Goal: Transaction & Acquisition: Purchase product/service

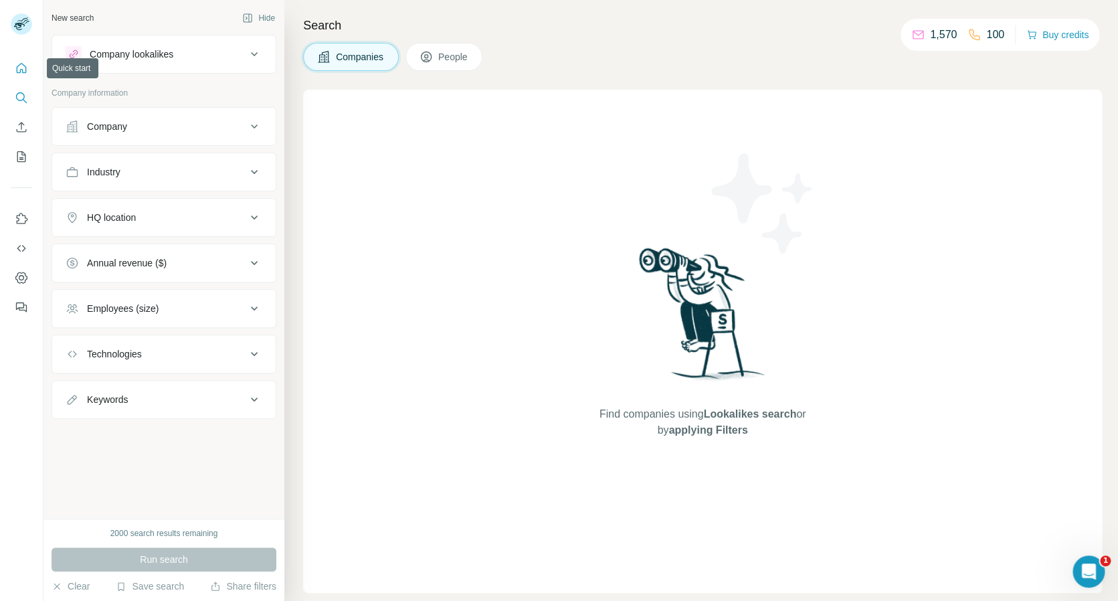
click at [23, 68] on icon "Quick start" at bounding box center [21, 68] width 13 height 13
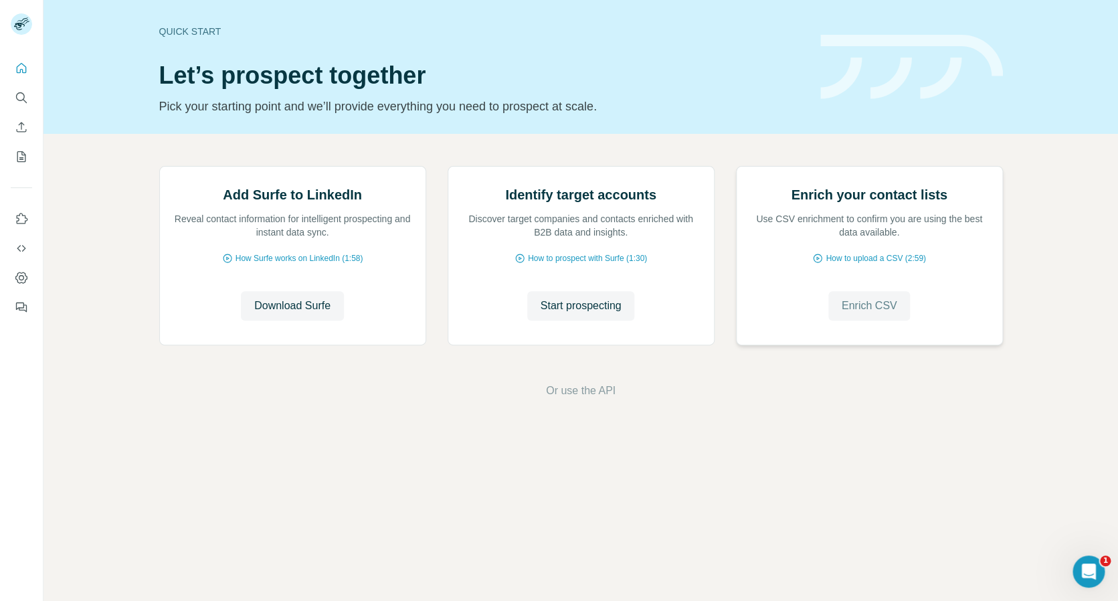
click at [867, 297] on button "Enrich CSV" at bounding box center [869, 305] width 82 height 29
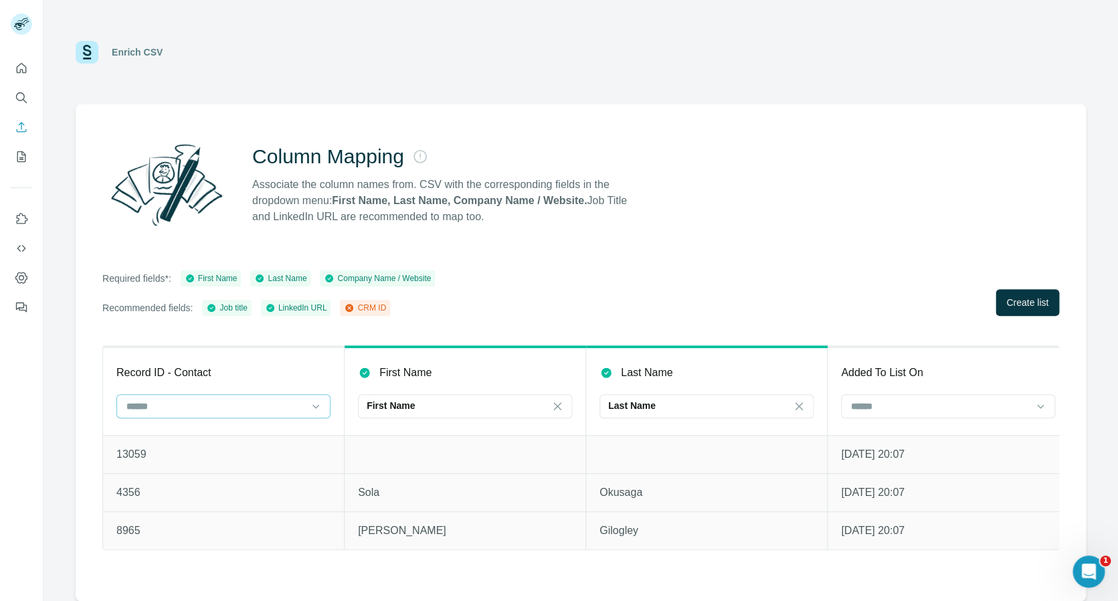
click at [252, 397] on div at bounding box center [215, 406] width 181 height 23
click at [230, 439] on div "CRM ID" at bounding box center [223, 435] width 191 height 13
click at [1023, 302] on span "Create list" at bounding box center [1027, 302] width 42 height 13
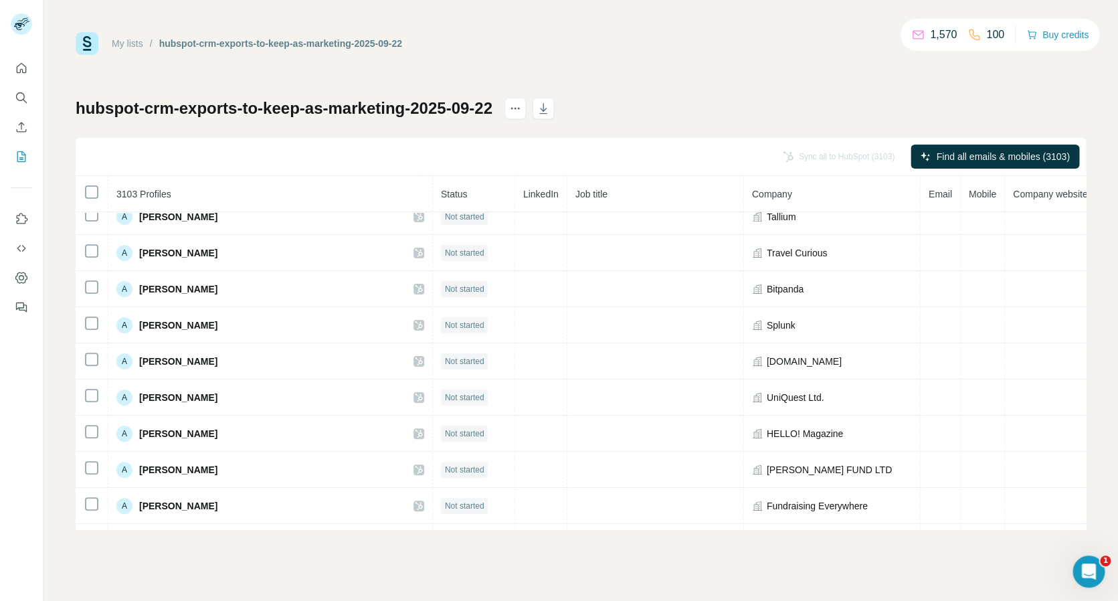
scroll to position [2296, 0]
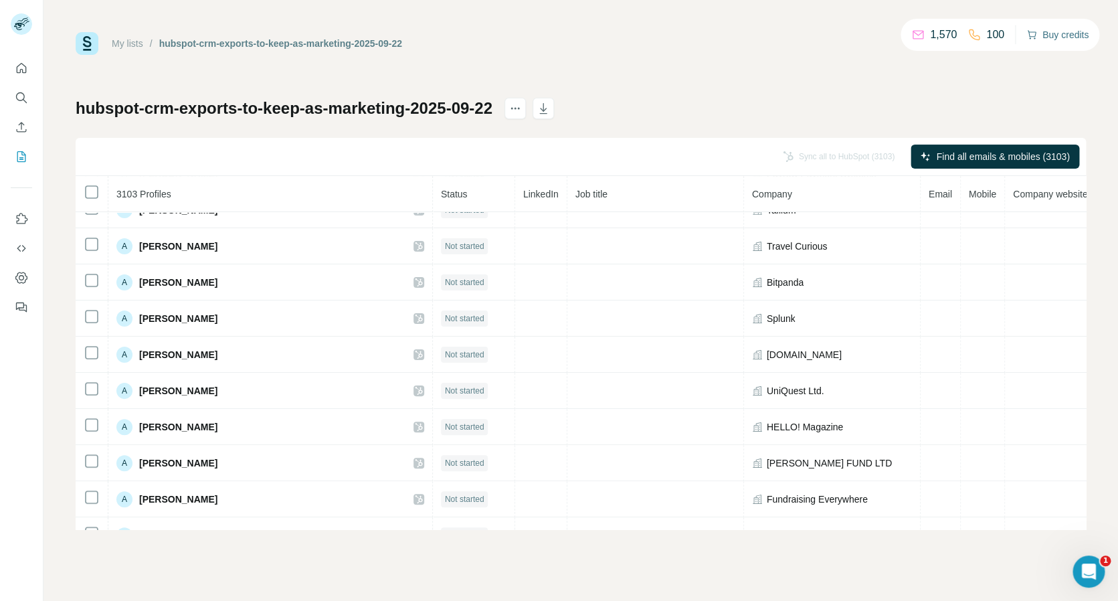
click at [1068, 33] on button "Buy credits" at bounding box center [1057, 34] width 62 height 19
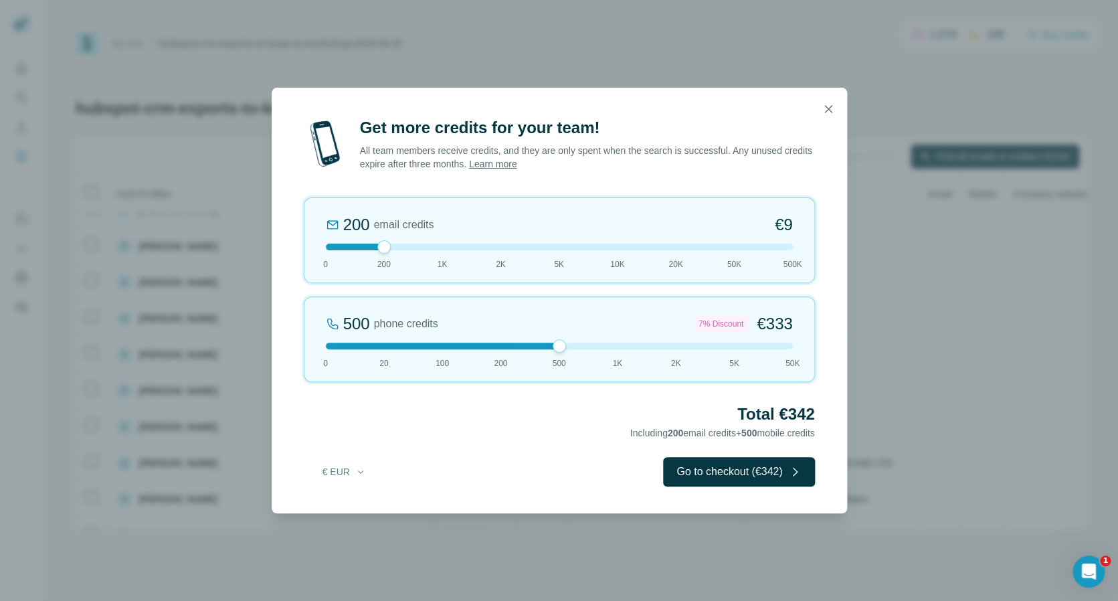
drag, startPoint x: 385, startPoint y: 345, endPoint x: 563, endPoint y: 340, distance: 178.0
click at [563, 340] on div "500 phone credits 7% Discount €333 0 20 100 200 500 1K 2K 5K 50K" at bounding box center [559, 339] width 511 height 86
drag, startPoint x: 557, startPoint y: 342, endPoint x: 807, endPoint y: 331, distance: 250.4
click at [807, 331] on div "50K phone credits 40% Discount €21,600 0 20 100 200 500 1K 2K 5K 50K" at bounding box center [559, 339] width 511 height 86
drag, startPoint x: 789, startPoint y: 341, endPoint x: 568, endPoint y: 361, distance: 221.6
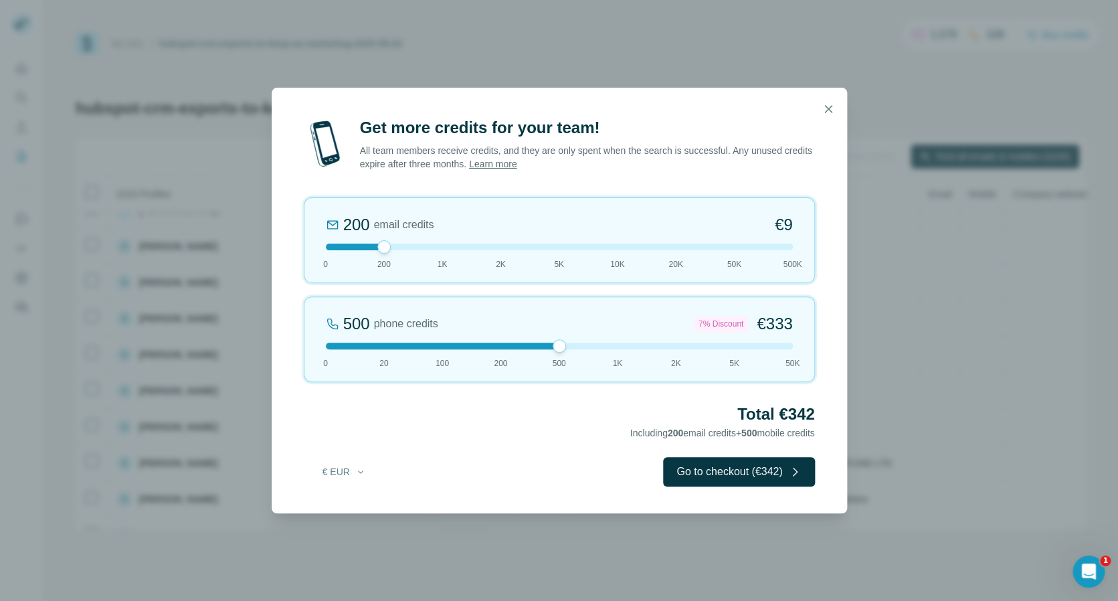
click at [568, 361] on div "500 phone credits 7% Discount €333 0 20 100 200 500 1K 2K 5K 50K" at bounding box center [559, 339] width 511 height 86
drag, startPoint x: 559, startPoint y: 344, endPoint x: 417, endPoint y: 358, distance: 141.8
click at [418, 358] on div "100 phone credits €[PHONE_NUMBER] 1K 2K 5K 50K" at bounding box center [559, 339] width 511 height 86
click at [346, 468] on button "€ EUR" at bounding box center [344, 472] width 62 height 24
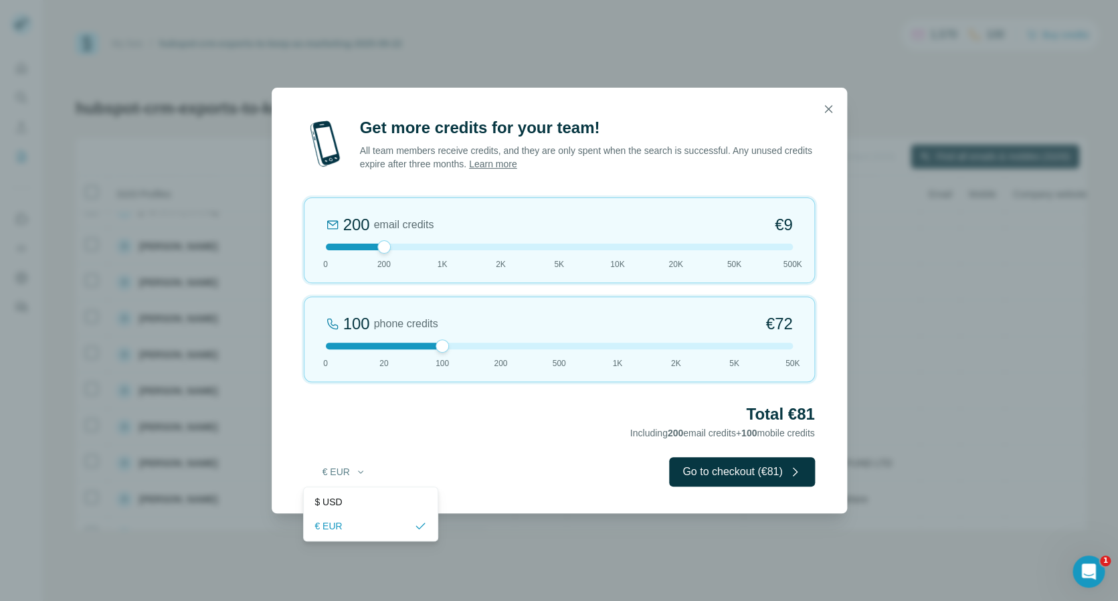
click at [424, 440] on div "Total €81 Including 200 email credits + 100 mobile credits" at bounding box center [559, 421] width 511 height 37
click at [828, 108] on icon "button" at bounding box center [827, 108] width 7 height 7
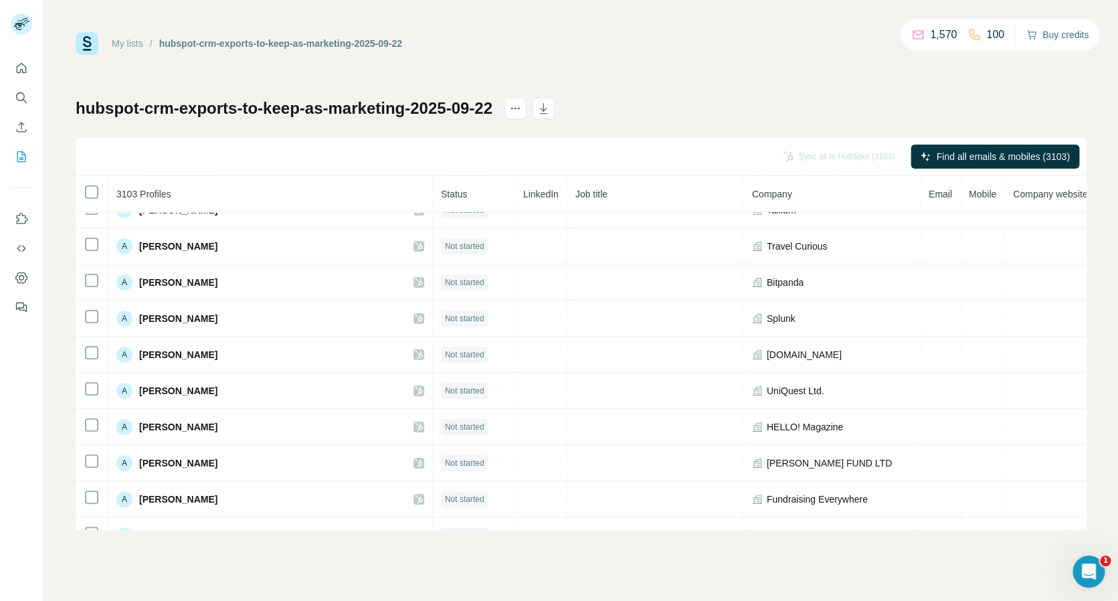
click at [1042, 33] on button "Buy credits" at bounding box center [1057, 34] width 62 height 19
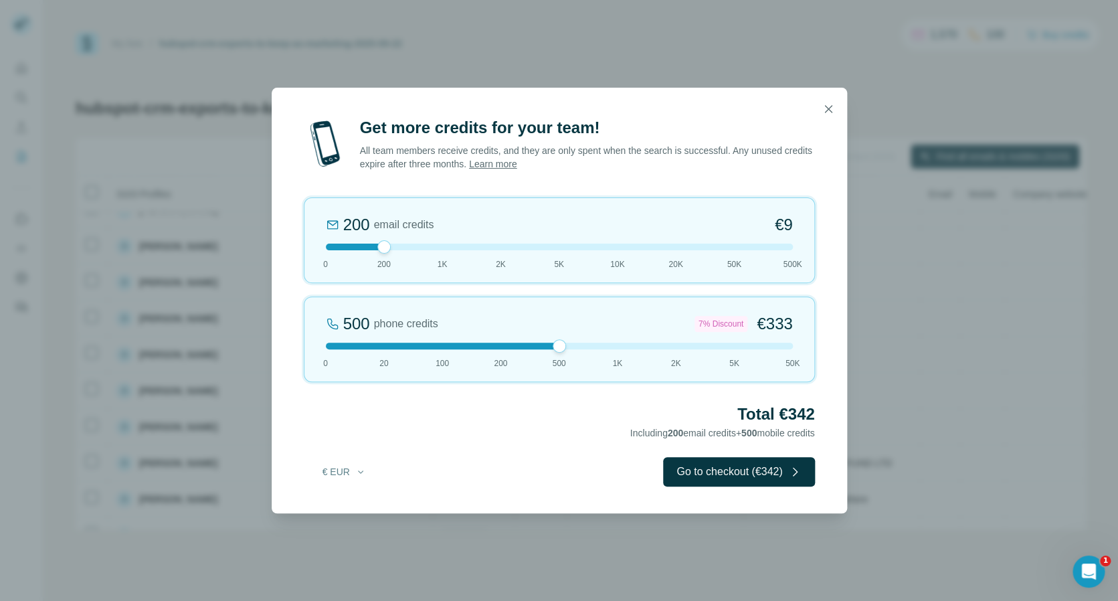
drag, startPoint x: 385, startPoint y: 344, endPoint x: 561, endPoint y: 345, distance: 175.9
click at [561, 345] on div at bounding box center [559, 345] width 13 height 13
drag, startPoint x: 388, startPoint y: 246, endPoint x: 309, endPoint y: 248, distance: 79.0
click at [309, 248] on div "0 email credits €0 0 200 1K 2K 5K 10K 20K 50K 500K" at bounding box center [559, 240] width 511 height 86
click at [831, 104] on icon "button" at bounding box center [827, 108] width 13 height 13
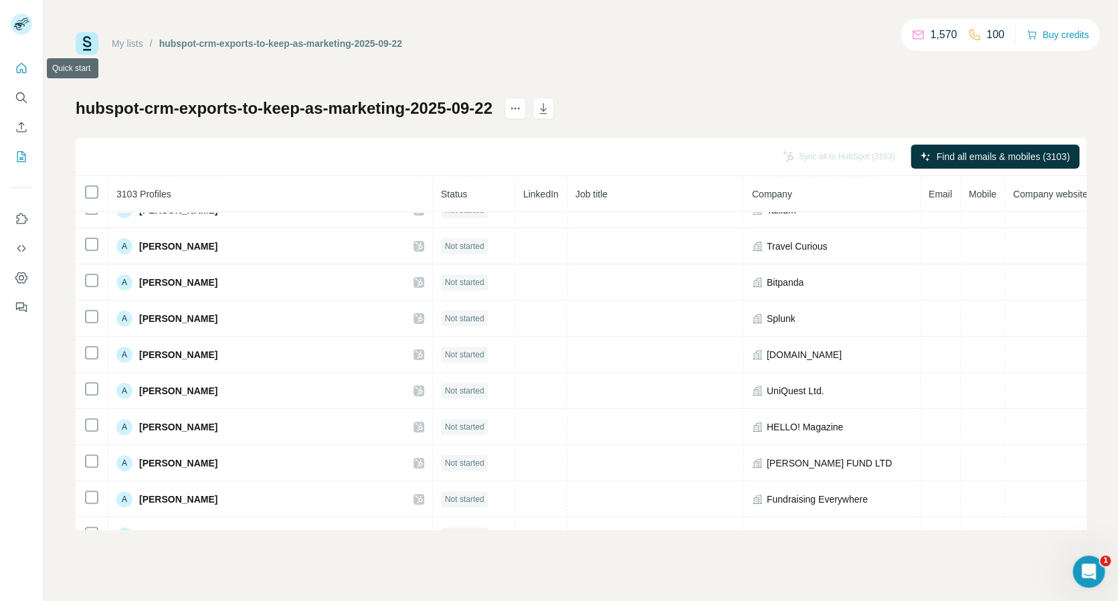
click at [23, 69] on icon "Quick start" at bounding box center [21, 68] width 13 height 13
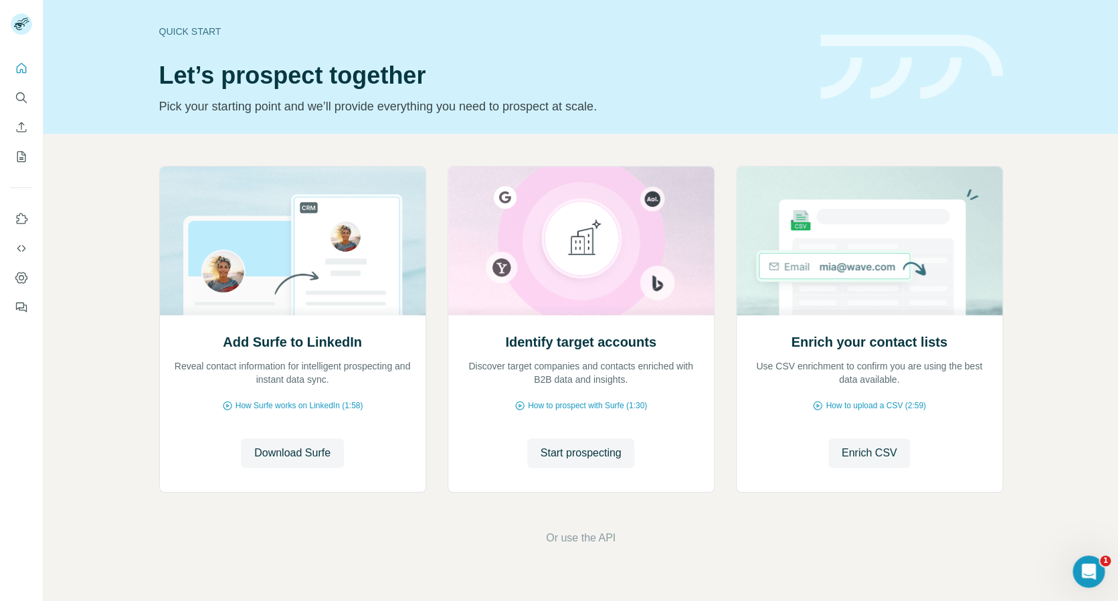
click at [966, 401] on div "Add Surfe to LinkedIn Reveal contact information for intelligent prospecting an…" at bounding box center [580, 356] width 1074 height 444
click at [872, 445] on span "Enrich CSV" at bounding box center [870, 453] width 56 height 16
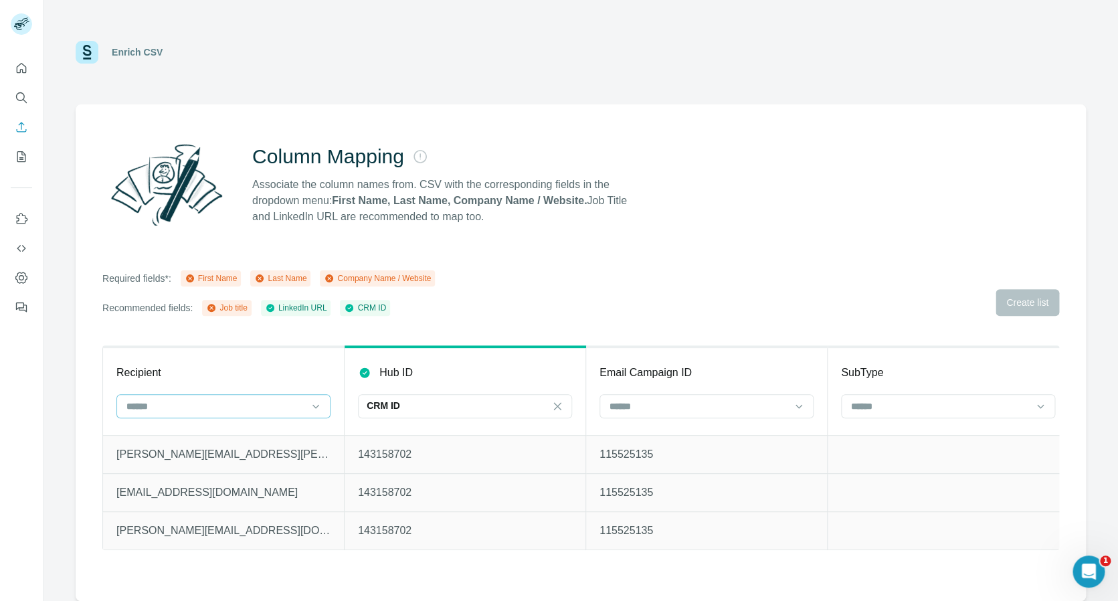
click at [214, 403] on input at bounding box center [215, 406] width 181 height 15
click at [414, 403] on div "CRM ID" at bounding box center [457, 405] width 181 height 13
click at [414, 403] on input at bounding box center [457, 406] width 181 height 15
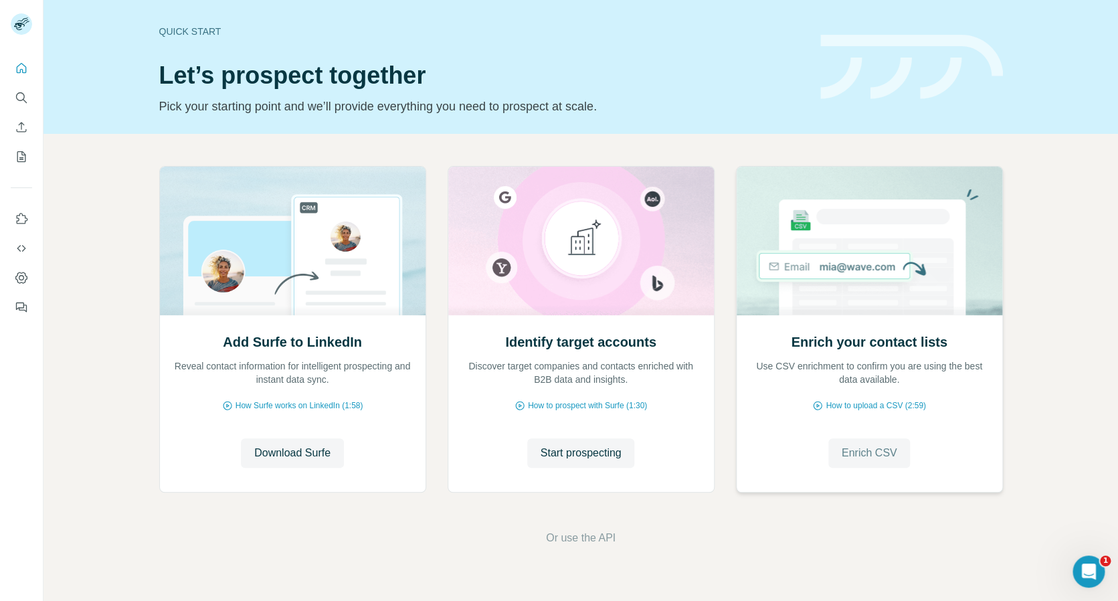
click at [874, 445] on span "Enrich CSV" at bounding box center [870, 453] width 56 height 16
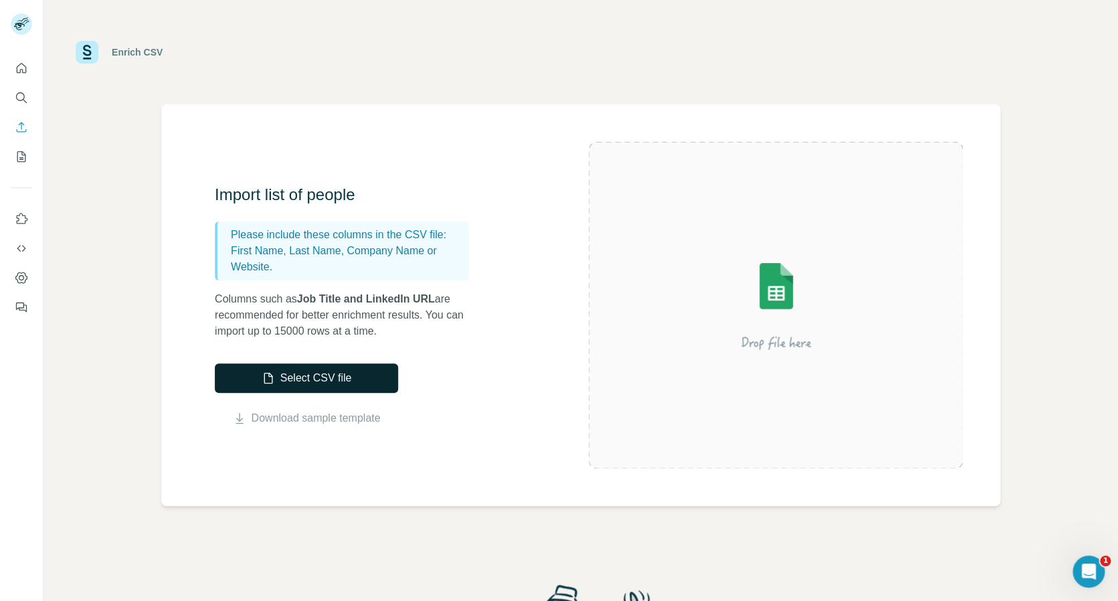
click at [351, 376] on button "Select CSV file" at bounding box center [306, 377] width 183 height 29
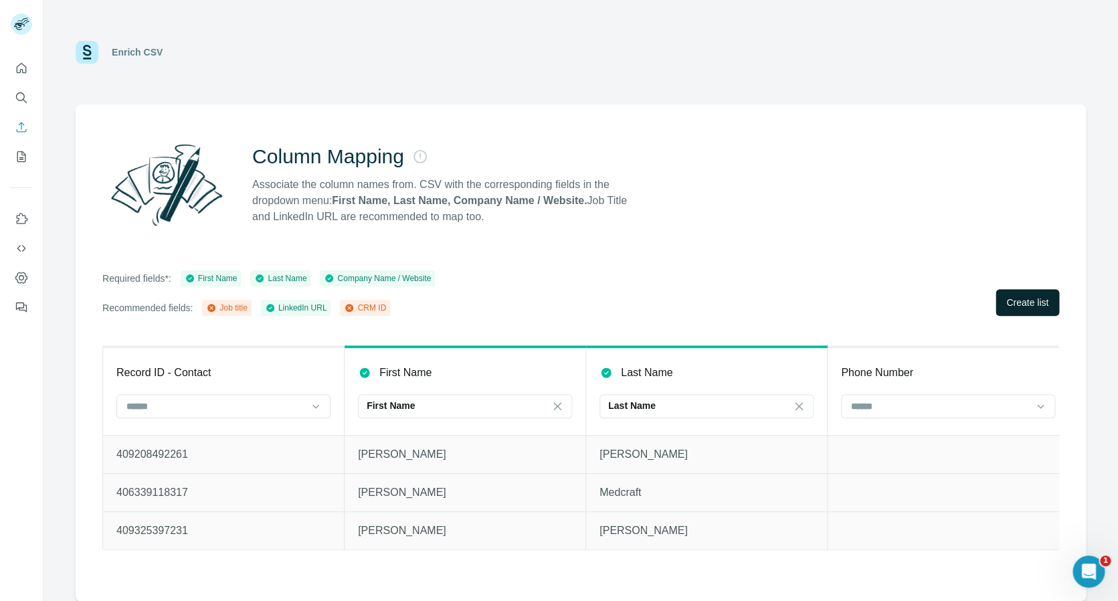
click at [1022, 296] on span "Create list" at bounding box center [1027, 302] width 42 height 13
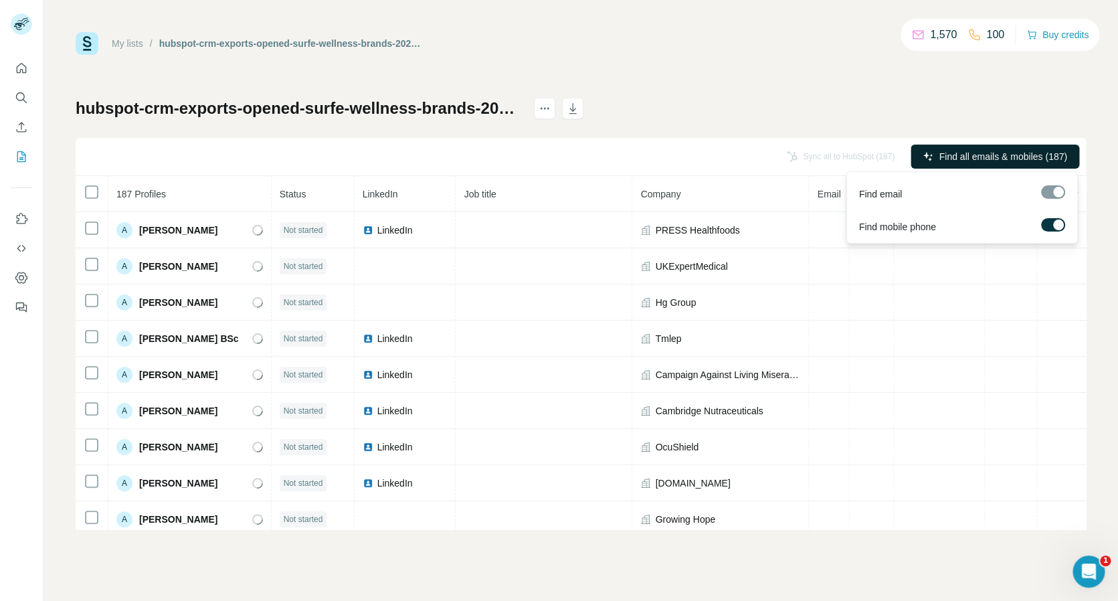
click at [1005, 157] on span "Find all emails & mobiles (187)" at bounding box center [1003, 156] width 128 height 13
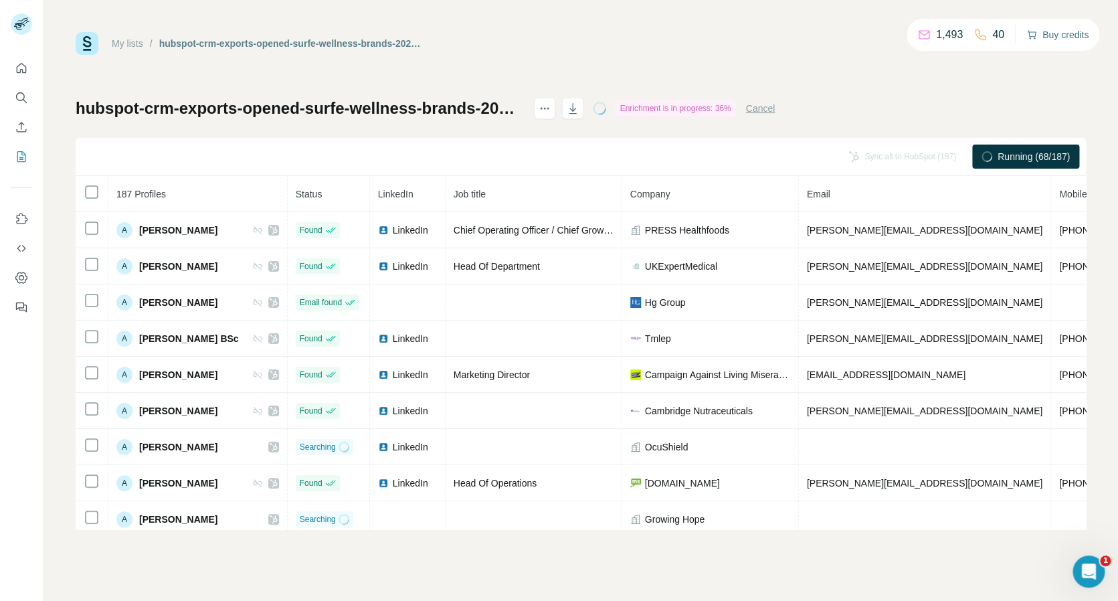
click at [1063, 38] on button "Buy credits" at bounding box center [1057, 34] width 62 height 19
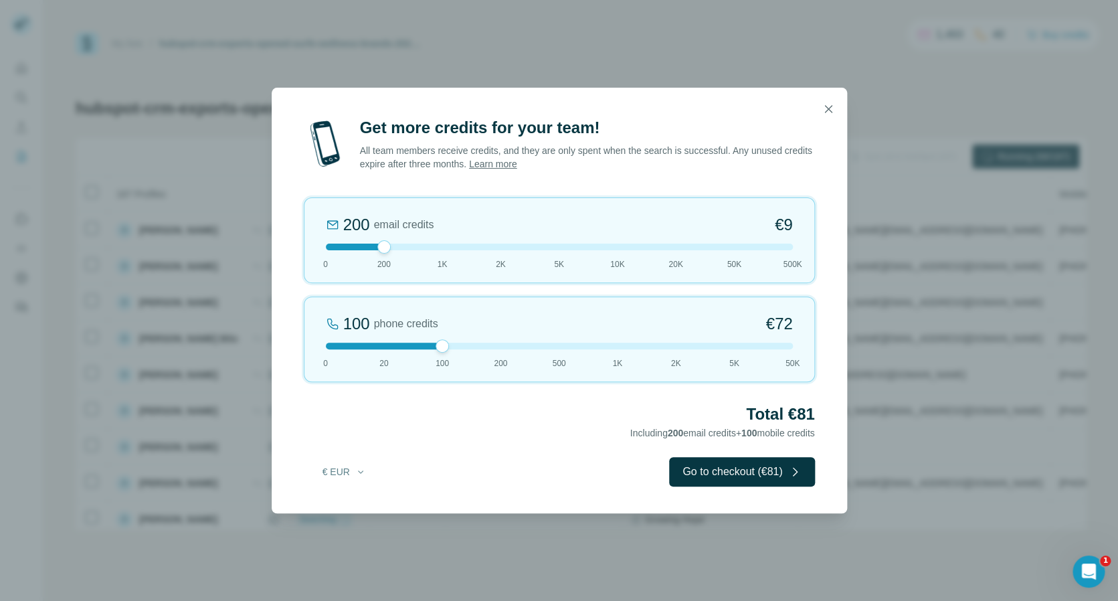
drag, startPoint x: 385, startPoint y: 342, endPoint x: 425, endPoint y: 342, distance: 40.8
click at [425, 342] on div at bounding box center [559, 345] width 467 height 7
drag, startPoint x: 387, startPoint y: 245, endPoint x: 333, endPoint y: 247, distance: 54.2
click at [333, 247] on div at bounding box center [559, 246] width 467 height 7
drag, startPoint x: 445, startPoint y: 345, endPoint x: 431, endPoint y: 347, distance: 13.4
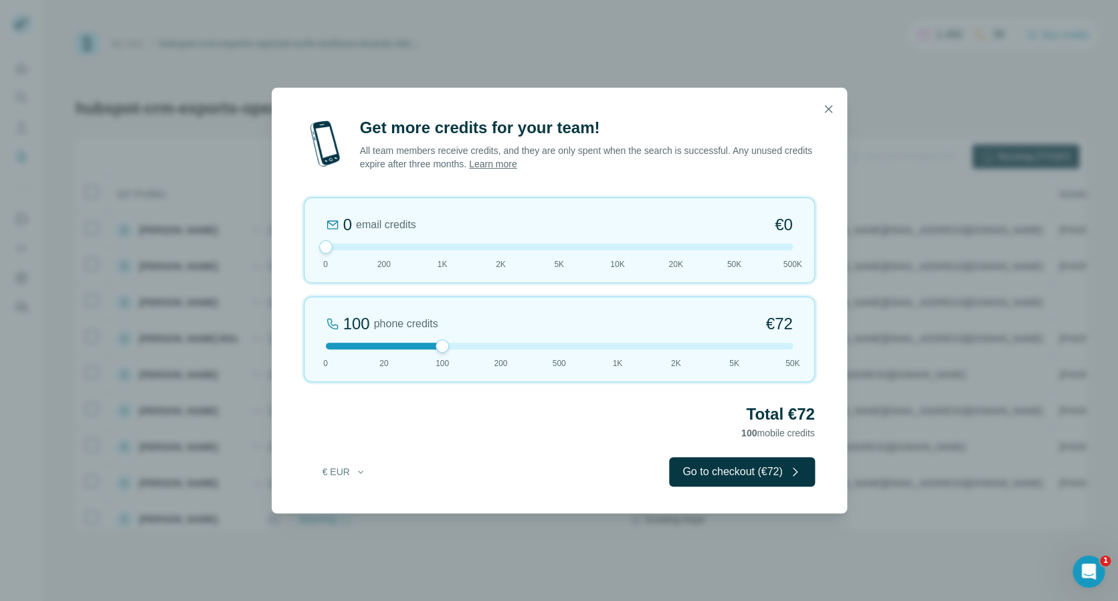
click at [431, 347] on div at bounding box center [559, 345] width 467 height 7
click at [349, 469] on button "€ EUR" at bounding box center [344, 472] width 62 height 24
click at [335, 502] on span "$ USD" at bounding box center [327, 501] width 27 height 13
click at [833, 110] on icon "button" at bounding box center [827, 108] width 13 height 13
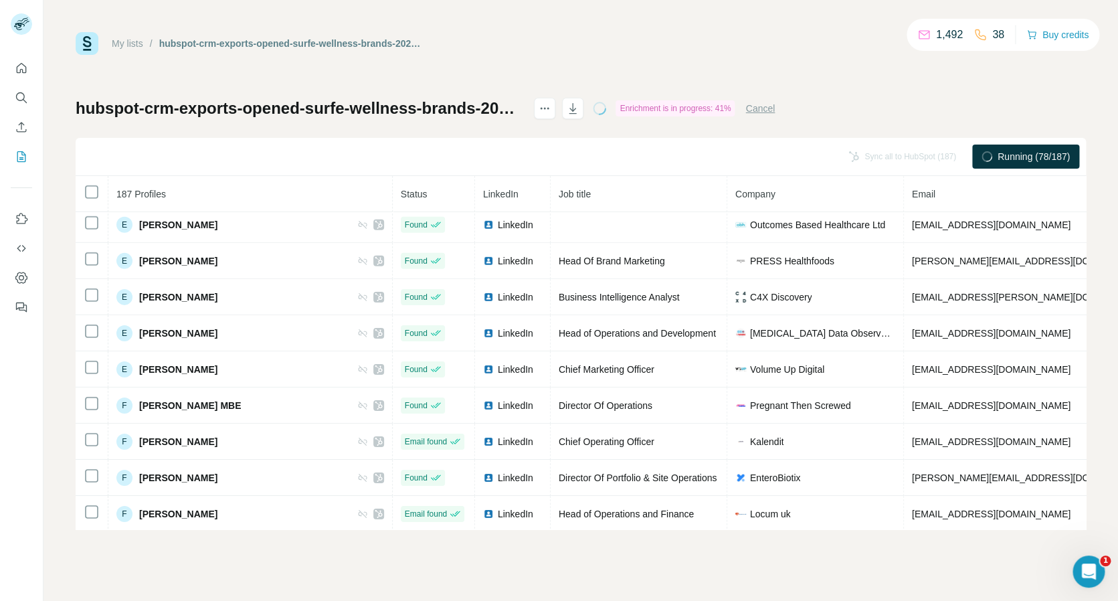
scroll to position [1849, 0]
click at [1047, 32] on button "Buy credits" at bounding box center [1057, 34] width 62 height 19
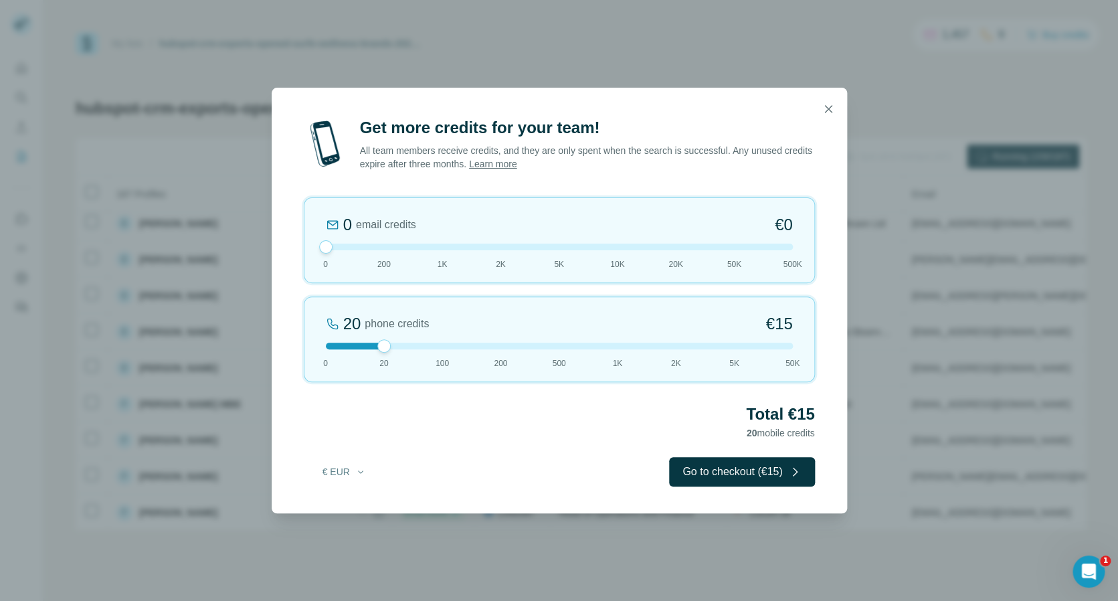
drag, startPoint x: 386, startPoint y: 248, endPoint x: 334, endPoint y: 264, distance: 54.8
click at [322, 249] on div at bounding box center [325, 246] width 13 height 13
click at [728, 477] on button "Go to checkout (€15)" at bounding box center [741, 471] width 145 height 29
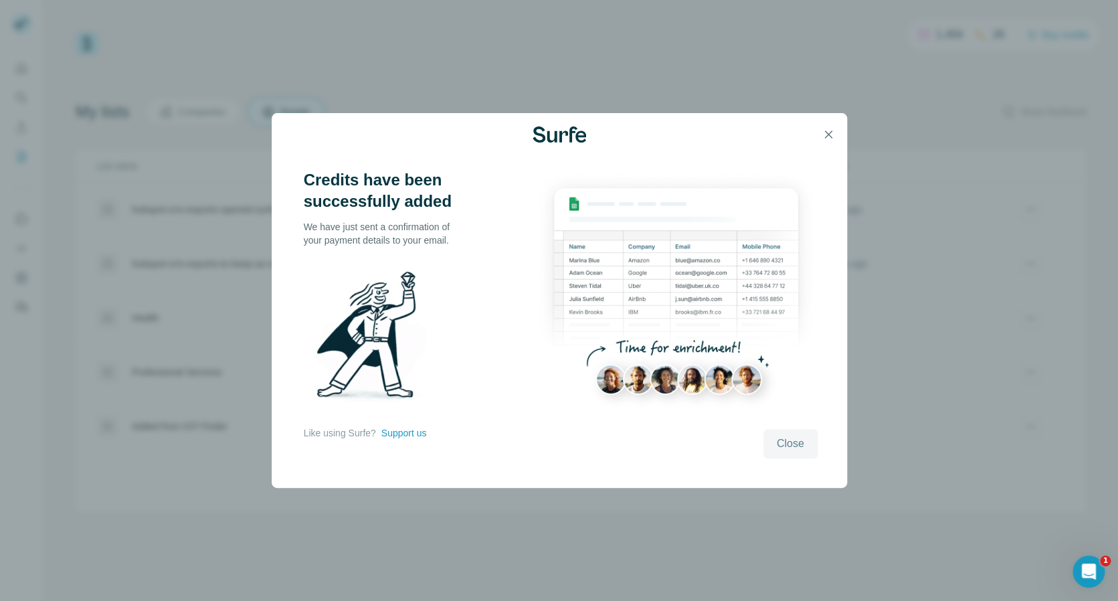
click at [796, 446] on span "Close" at bounding box center [790, 443] width 27 height 16
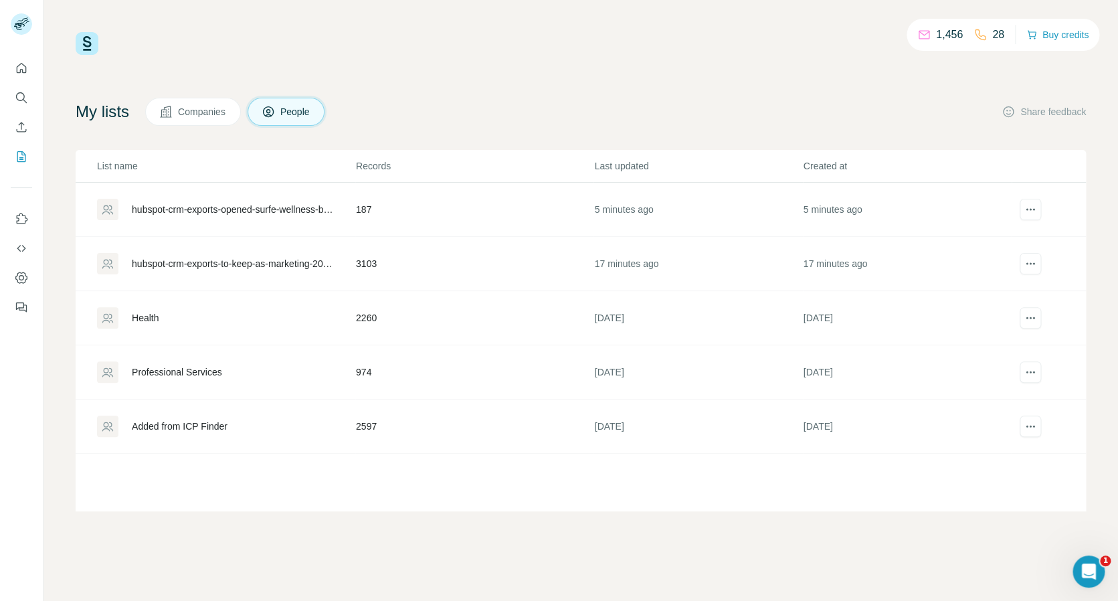
click at [454, 104] on div "My lists Companies People Share feedback" at bounding box center [581, 112] width 1010 height 28
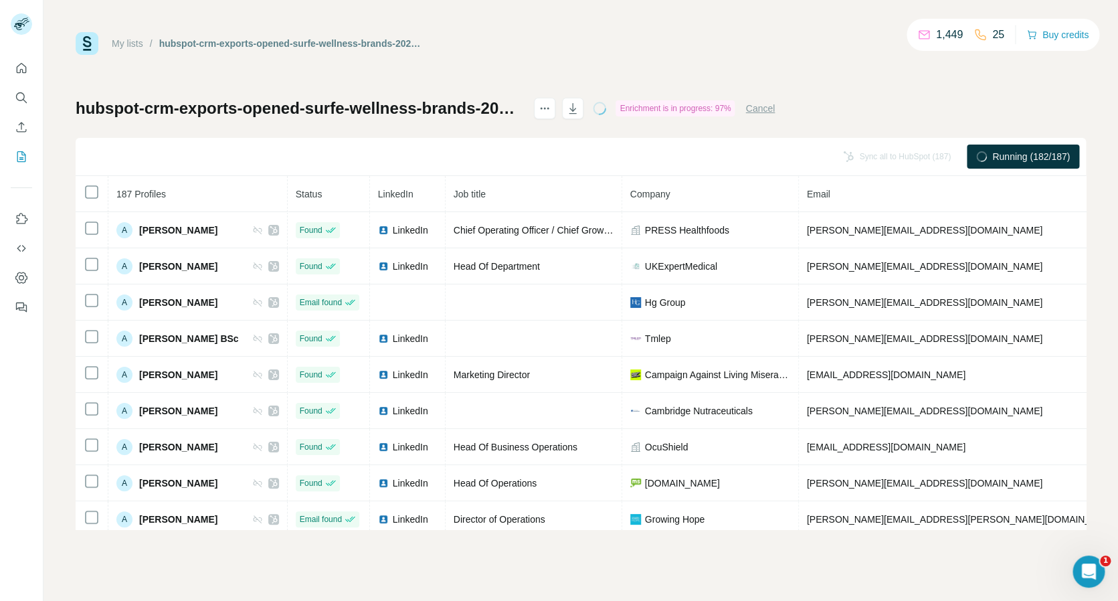
click at [828, 42] on div "My lists / hubspot-crm-exports-opened-surfe-wellness-brands-2025-09-22 1,449 25…" at bounding box center [581, 43] width 1010 height 23
click at [627, 106] on icon at bounding box center [629, 108] width 11 height 11
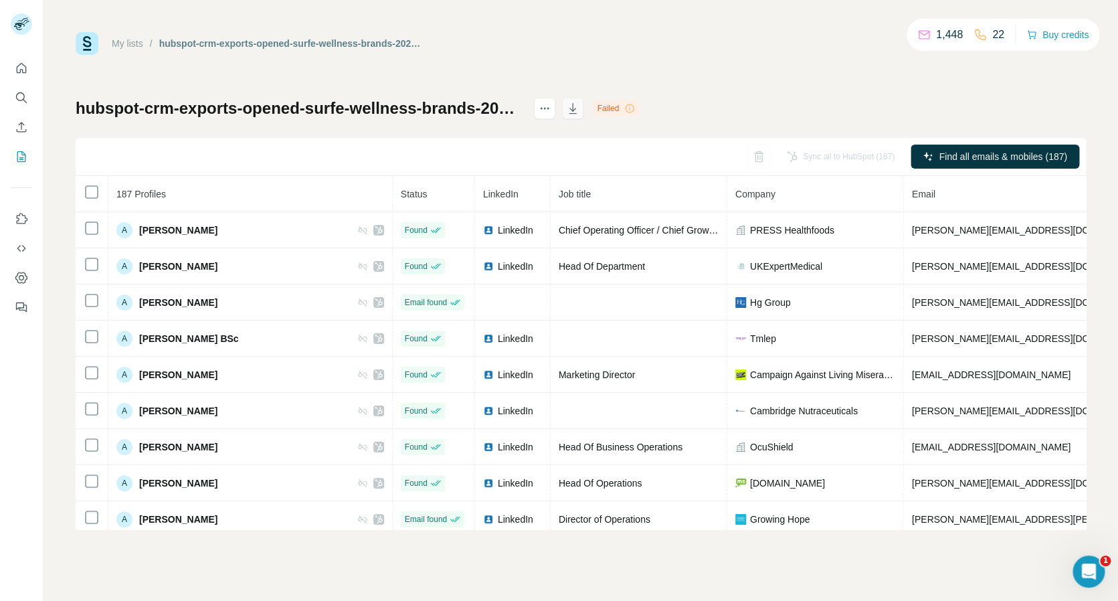
click at [570, 109] on icon "button" at bounding box center [572, 108] width 13 height 13
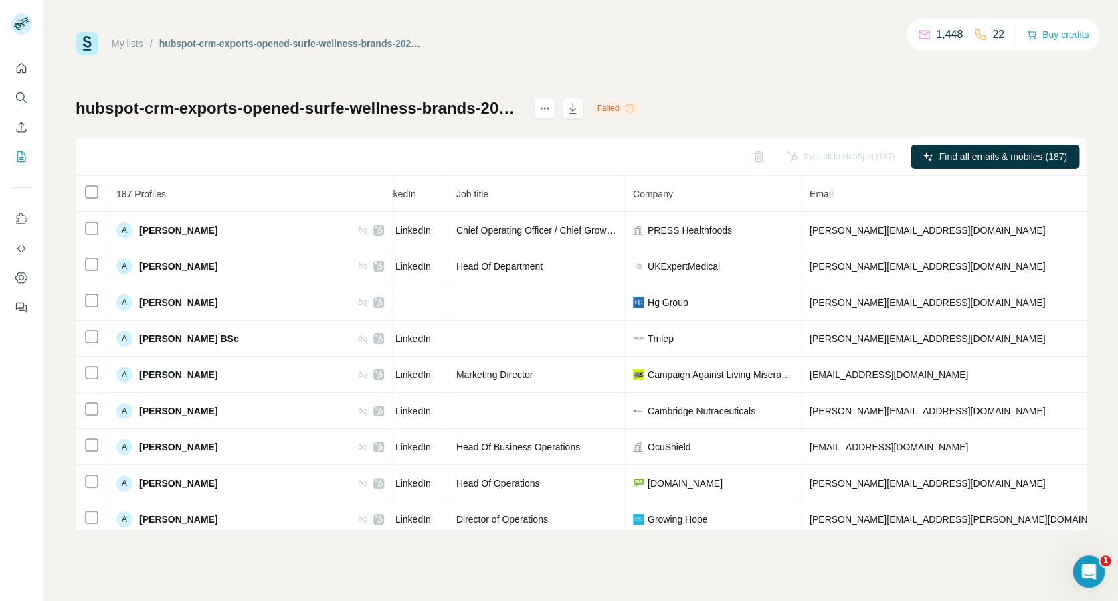
scroll to position [0, 350]
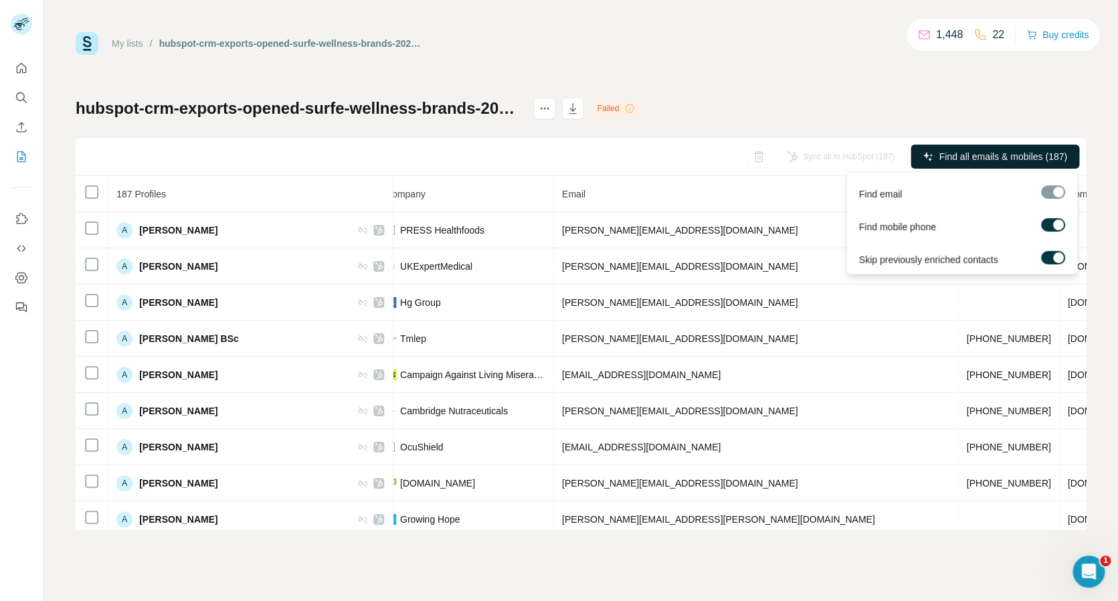
click at [1013, 151] on span "Find all emails & mobiles (187)" at bounding box center [1003, 156] width 128 height 13
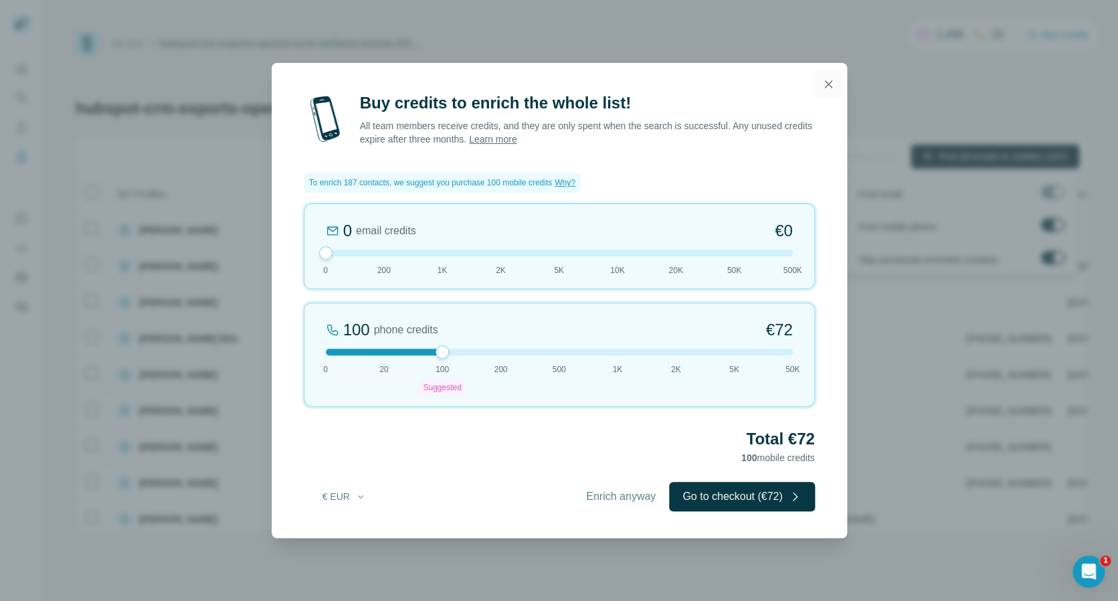
click at [829, 83] on icon "button" at bounding box center [827, 83] width 7 height 7
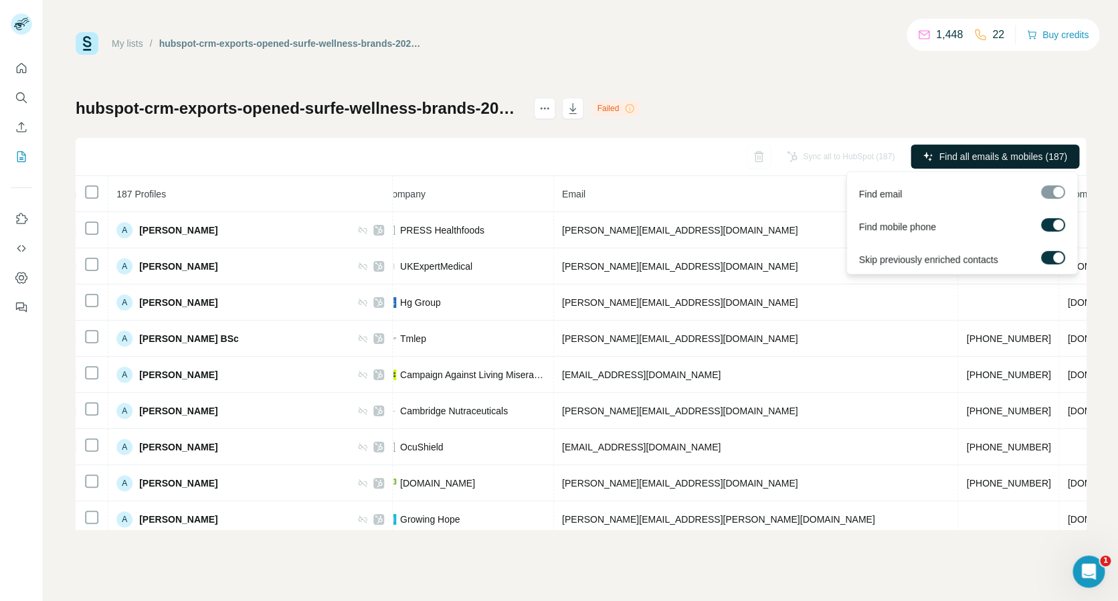
click at [974, 89] on div "My lists / hubspot-crm-exports-opened-surfe-wellness-brands-2025-09-22 1,448 22…" at bounding box center [581, 280] width 1010 height 497
click at [993, 158] on span "Find all emails & mobiles (187)" at bounding box center [1003, 156] width 128 height 13
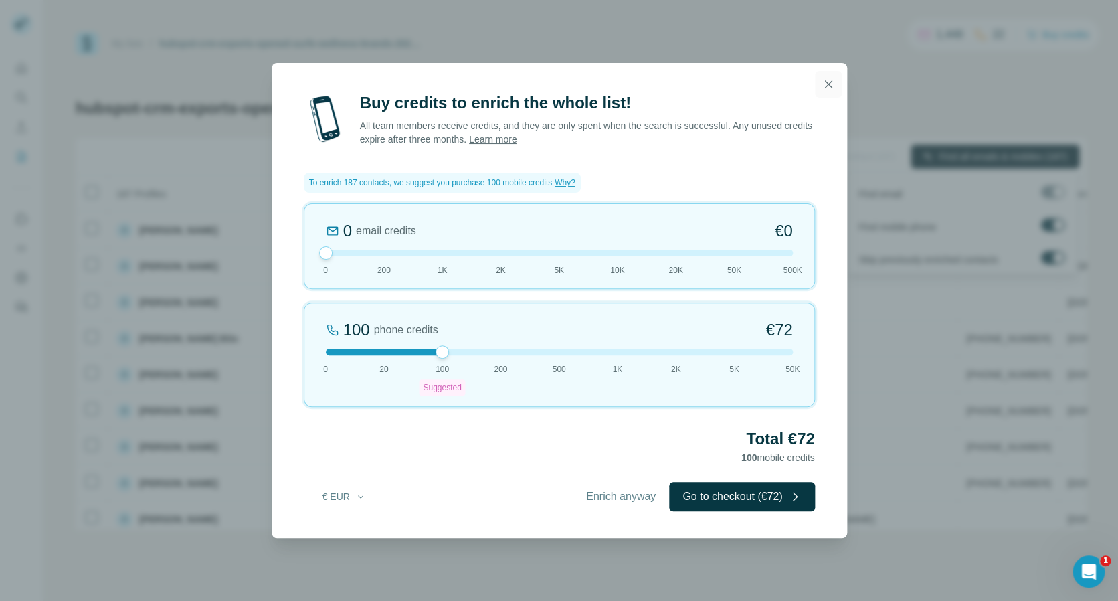
click at [829, 81] on icon "button" at bounding box center [827, 84] width 13 height 13
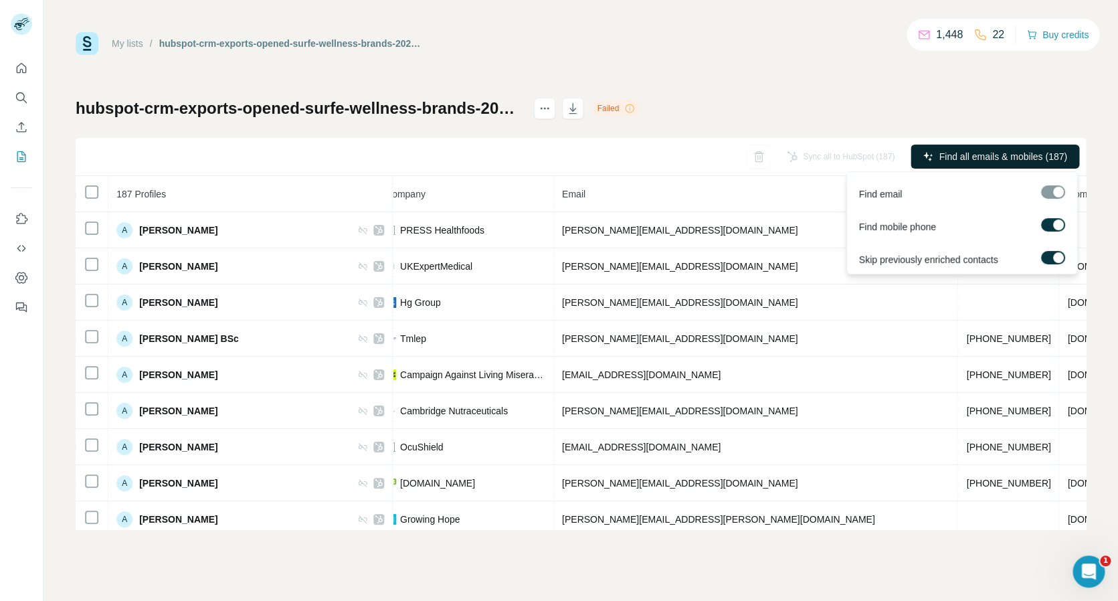
click at [862, 82] on div "My lists / hubspot-crm-exports-opened-surfe-wellness-brands-2025-09-22 1,448 22…" at bounding box center [581, 280] width 1010 height 497
click at [961, 151] on span "Find all emails & mobiles (187)" at bounding box center [1003, 156] width 128 height 13
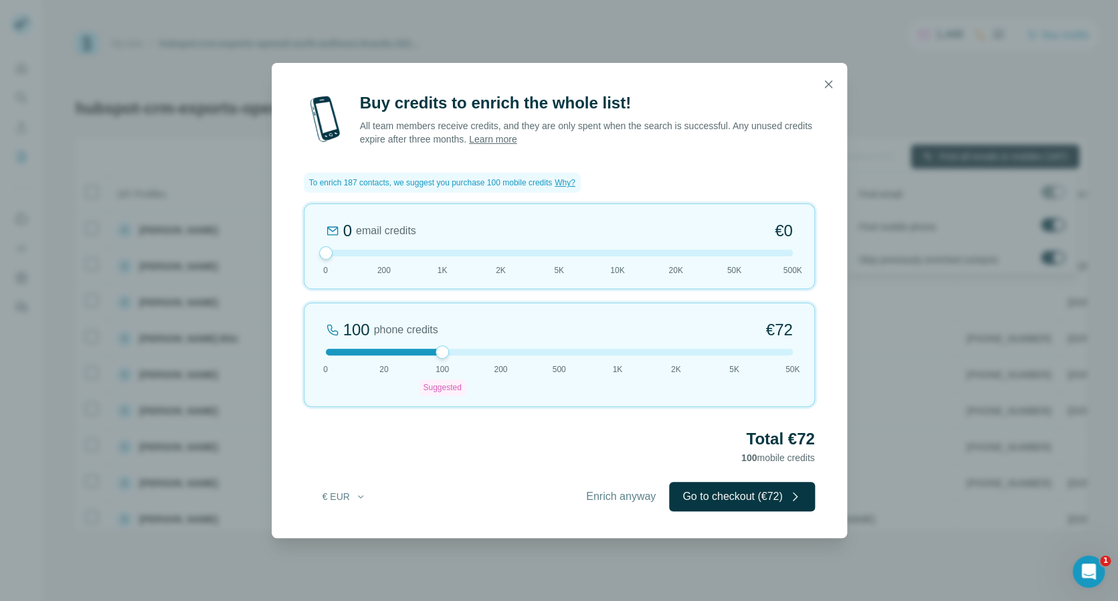
drag, startPoint x: 434, startPoint y: 352, endPoint x: 307, endPoint y: 346, distance: 127.2
click at [307, 346] on div "100 phone credits €72 0 20 100 Suggested 200 500 1K 2K 5K 50K" at bounding box center [559, 354] width 511 height 104
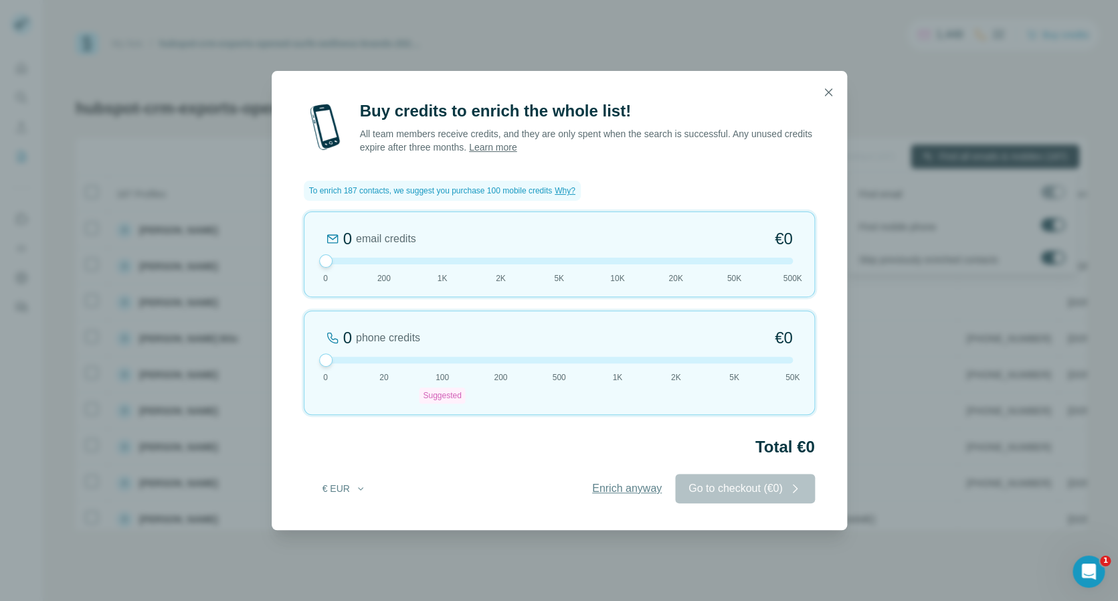
click at [629, 488] on span "Enrich anyway" at bounding box center [627, 488] width 70 height 16
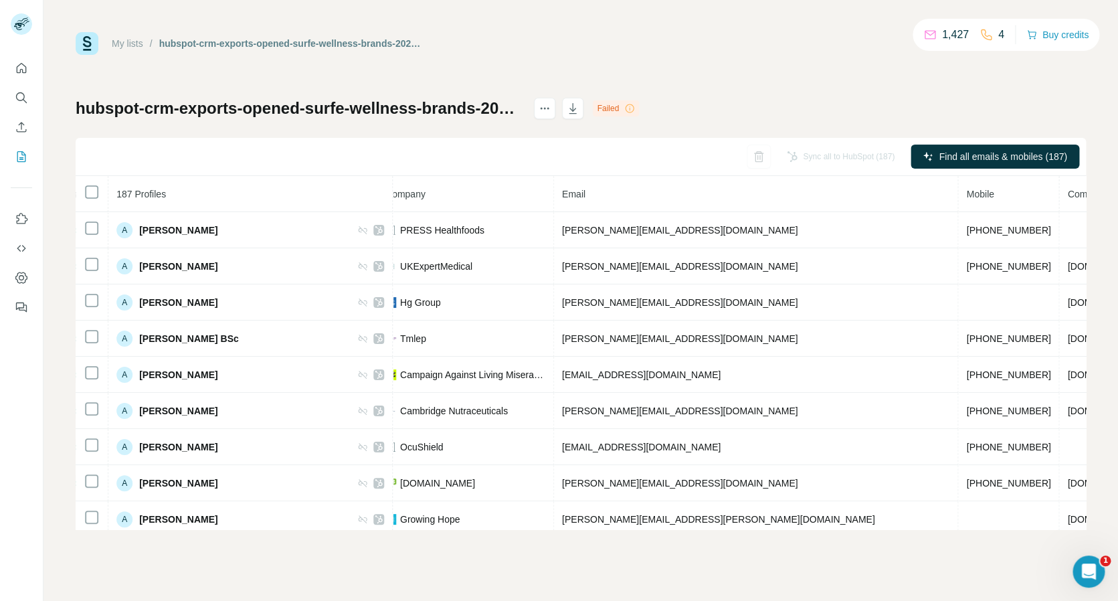
click at [628, 109] on icon at bounding box center [629, 108] width 11 height 11
click at [608, 106] on div "Failed" at bounding box center [616, 108] width 46 height 16
click at [642, 100] on div "hubspot-crm-exports-opened-surfe-wellness-brands-2025-09-22 Failed Sync all to …" at bounding box center [581, 313] width 1010 height 431
click at [578, 106] on icon "button" at bounding box center [572, 108] width 13 height 13
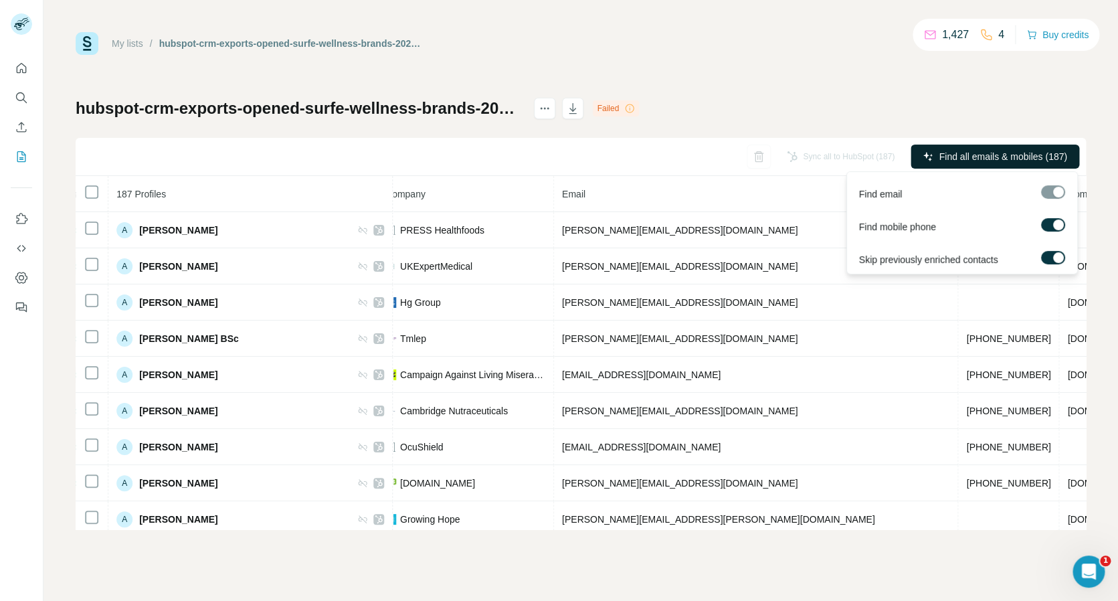
click at [994, 155] on span "Find all emails & mobiles (187)" at bounding box center [1003, 156] width 128 height 13
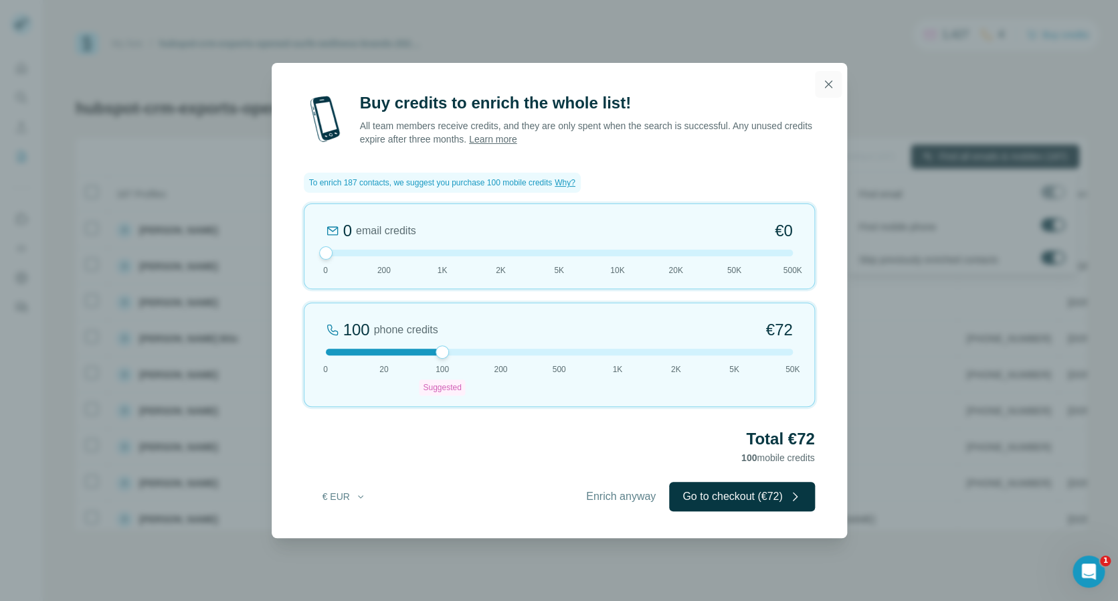
click at [823, 88] on icon "button" at bounding box center [827, 84] width 13 height 13
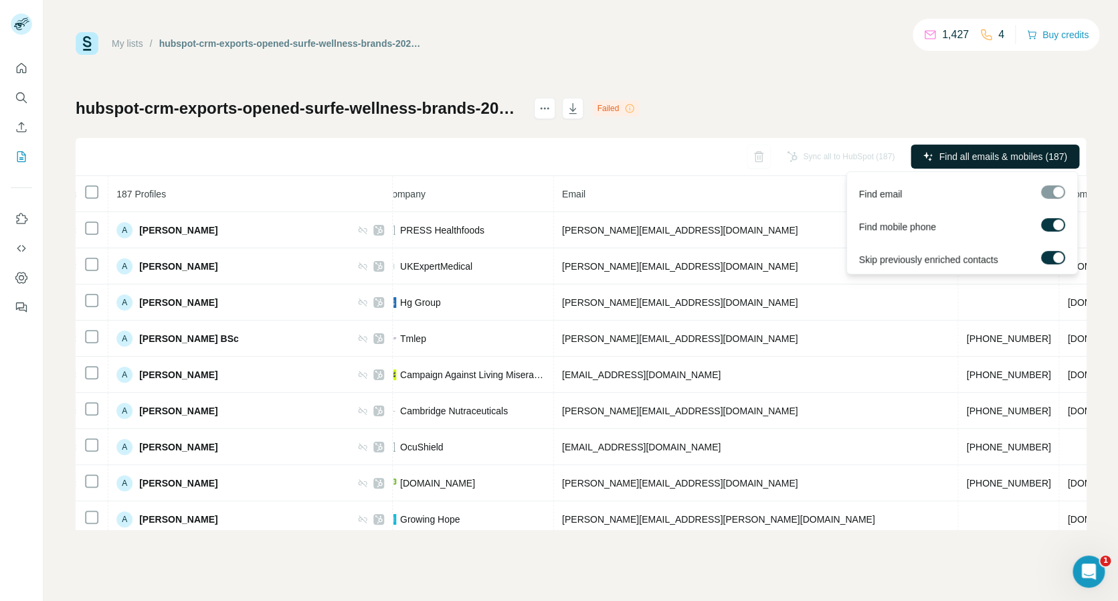
click at [895, 94] on div "My lists / hubspot-crm-exports-opened-surfe-wellness-brands-2025-09-22 1,427 4 …" at bounding box center [581, 280] width 1010 height 497
click at [944, 88] on div "My lists / hubspot-crm-exports-opened-surfe-wellness-brands-2025-09-22 1,427 4 …" at bounding box center [581, 280] width 1010 height 497
click at [25, 70] on icon "Quick start" at bounding box center [21, 68] width 13 height 13
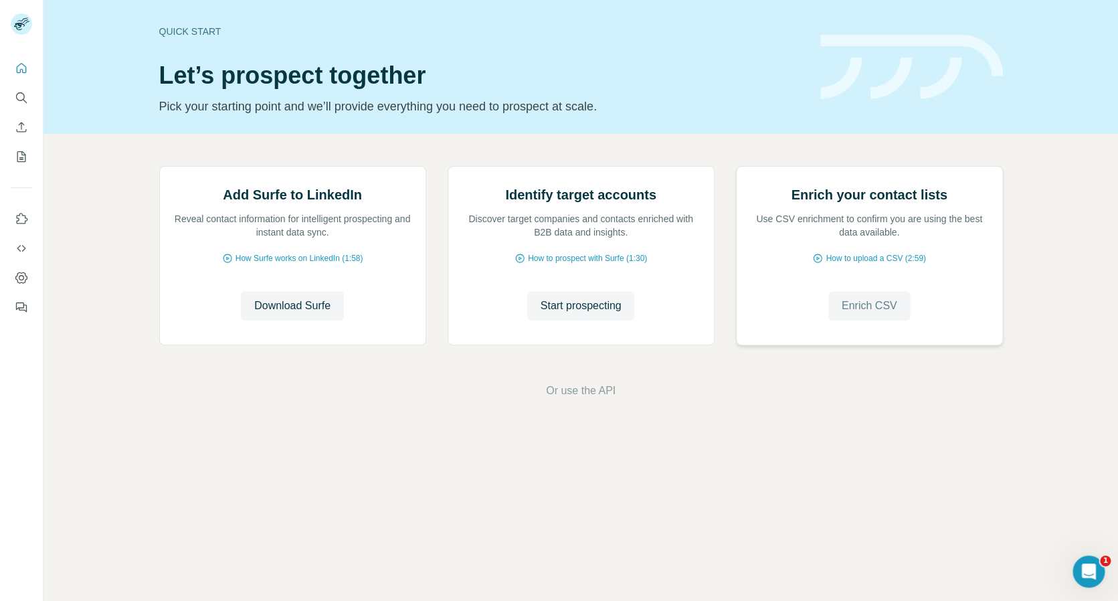
click at [869, 310] on span "Enrich CSV" at bounding box center [870, 306] width 56 height 16
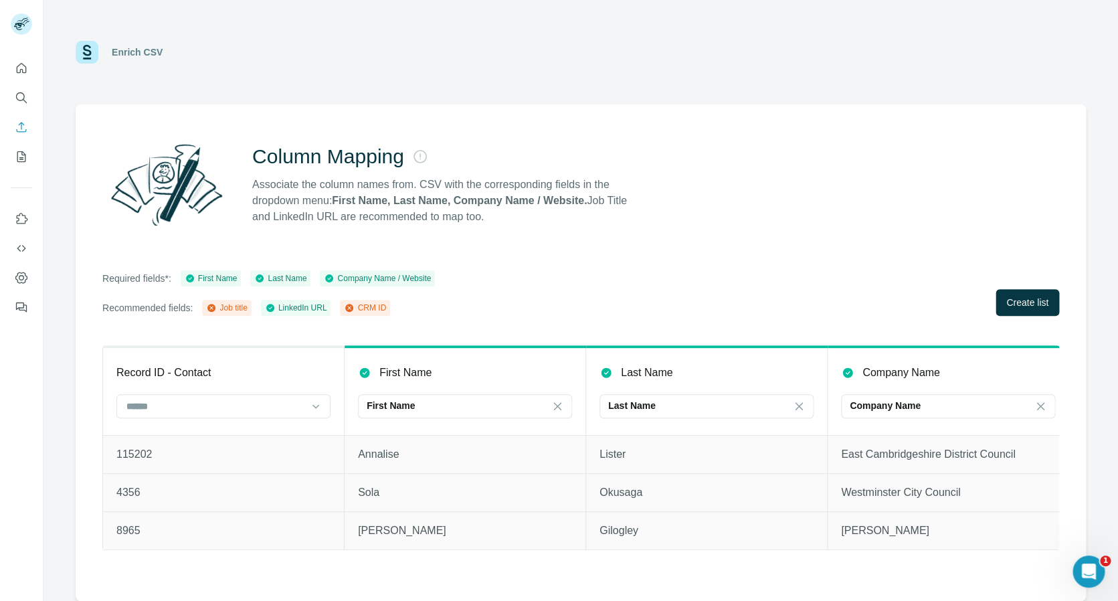
click at [875, 255] on div "Column Mapping Associate the column names from. CSV with the corresponding fiel…" at bounding box center [581, 352] width 1010 height 496
click at [1024, 302] on span "Create list" at bounding box center [1027, 302] width 42 height 13
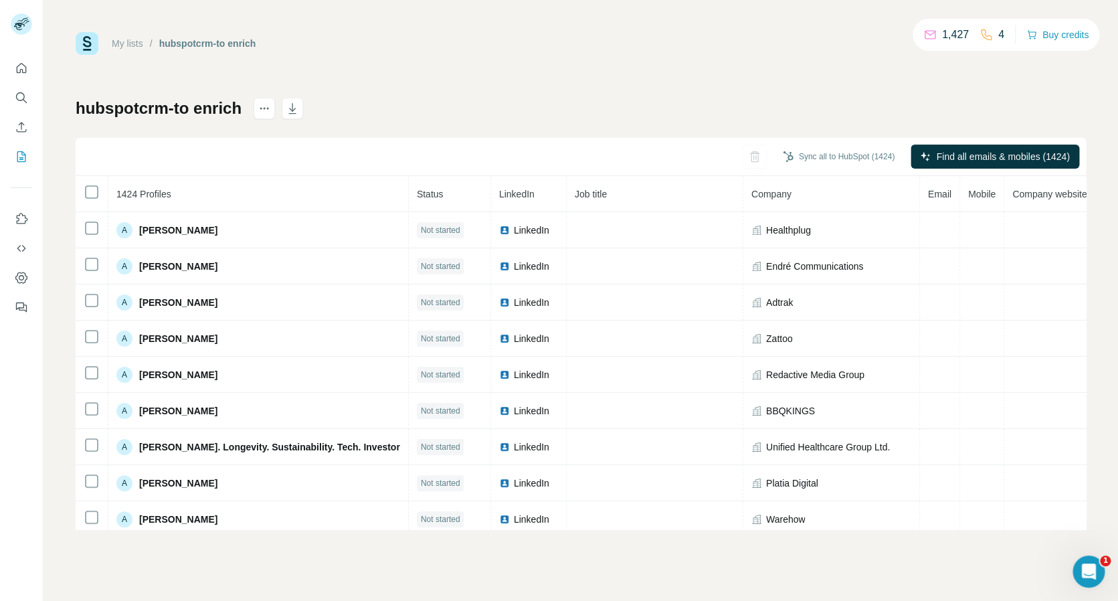
click at [851, 106] on div "hubspotcrm-to enrich Sync all to HubSpot (1424) Find all emails & mobiles (1424…" at bounding box center [581, 313] width 1010 height 431
click at [862, 120] on div "hubspotcrm-to enrich Sync all to HubSpot (1424) Find all emails & mobiles (1424…" at bounding box center [581, 313] width 1010 height 431
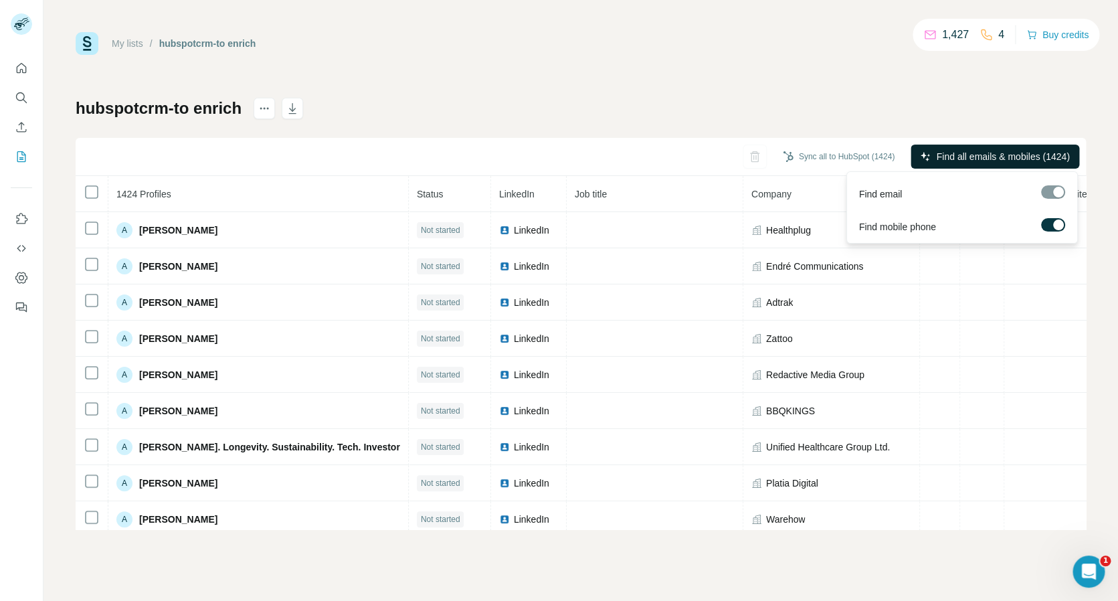
click at [950, 150] on span "Find all emails & mobiles (1424)" at bounding box center [1002, 156] width 133 height 13
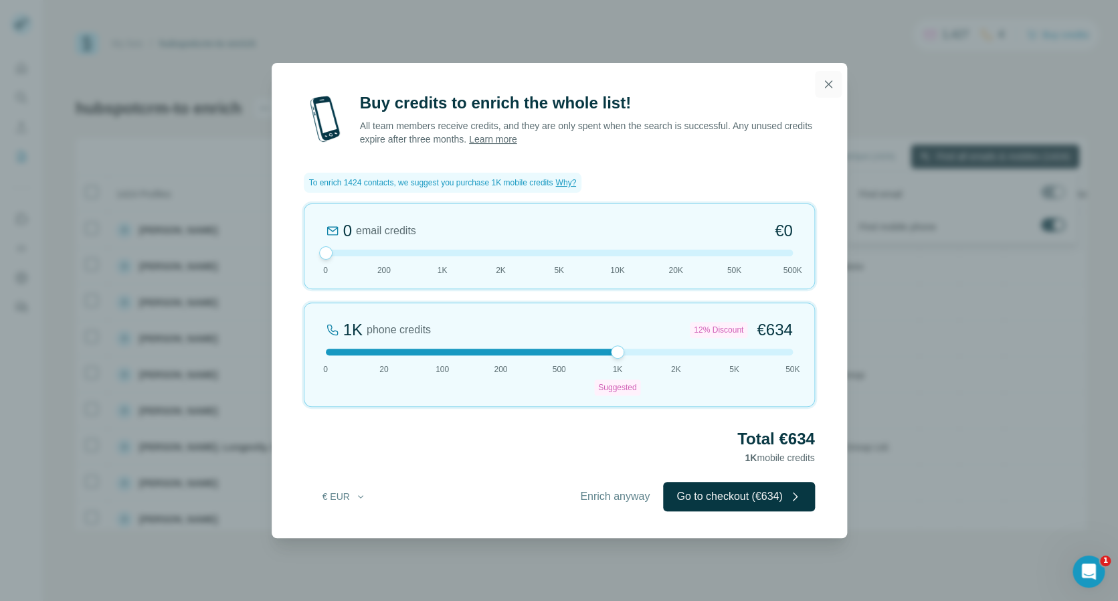
click at [825, 86] on icon "button" at bounding box center [827, 84] width 13 height 13
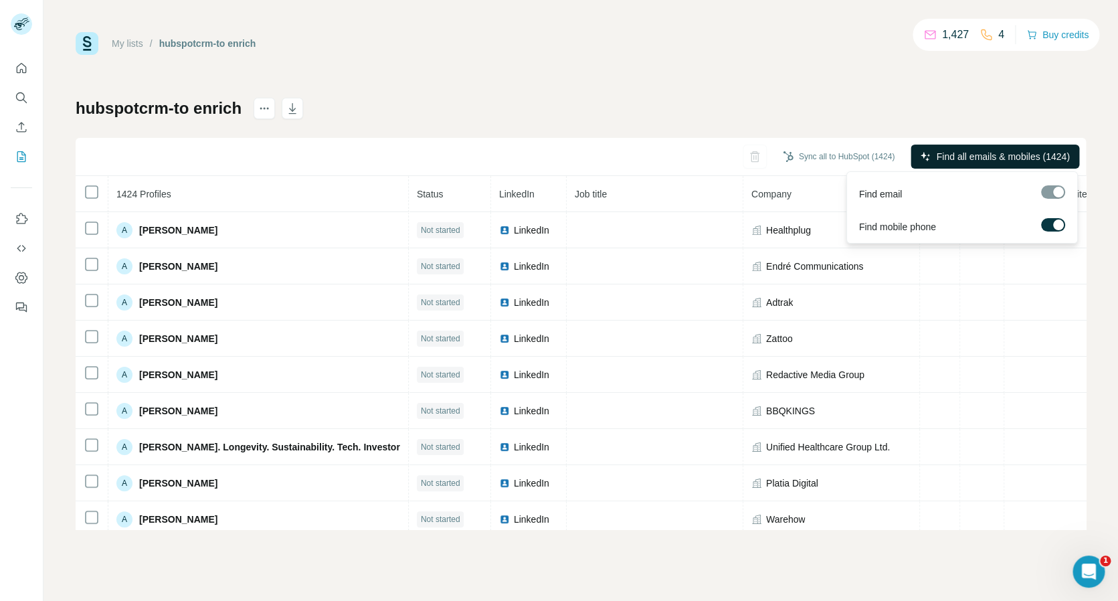
click at [827, 84] on div "My lists / hubspotcrm-to enrich 1,427 4 Buy credits hubspotcrm-to enrich Sync a…" at bounding box center [581, 280] width 1010 height 497
click at [834, 155] on button "Sync all to HubSpot (1424)" at bounding box center [838, 156] width 130 height 20
click at [737, 94] on div "My lists / hubspotcrm-to enrich 1,427 4 Buy credits hubspotcrm-to enrich Sync a…" at bounding box center [581, 280] width 1010 height 497
click at [1059, 41] on button "Buy credits" at bounding box center [1057, 34] width 62 height 19
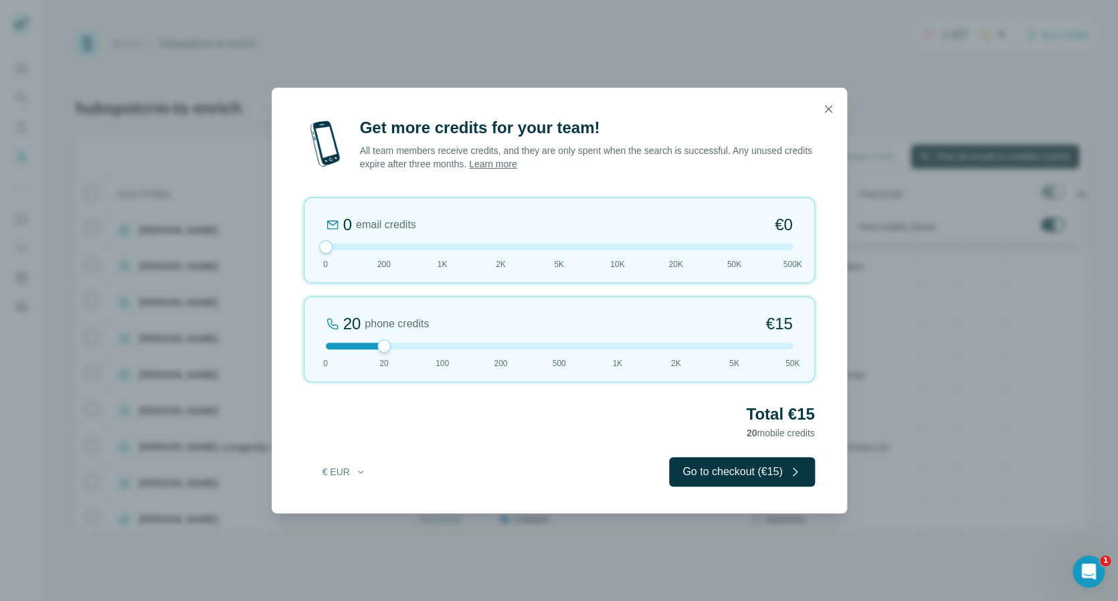
drag, startPoint x: 385, startPoint y: 242, endPoint x: 300, endPoint y: 243, distance: 84.3
click at [300, 243] on div "Get more credits for your team! All team members receive credits, and they are …" at bounding box center [559, 315] width 575 height 396
drag, startPoint x: 388, startPoint y: 347, endPoint x: 620, endPoint y: 357, distance: 232.3
click at [620, 357] on div "1K phone credits 12% Discount €634 0 20 100 200 500 1K 2K 5K 50K" at bounding box center [559, 339] width 511 height 86
click at [833, 107] on icon "button" at bounding box center [827, 108] width 13 height 13
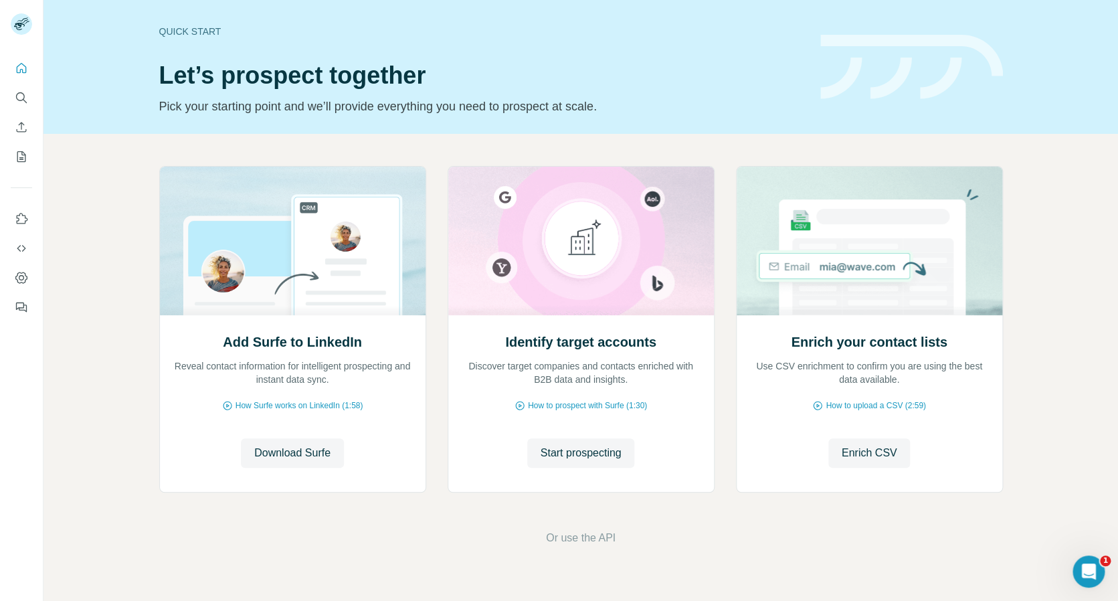
click at [920, 68] on img at bounding box center [911, 67] width 183 height 65
